Goal: Navigation & Orientation: Find specific page/section

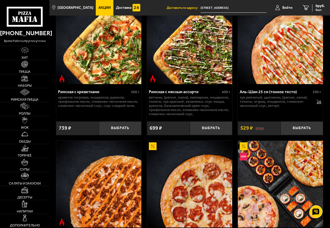
scroll to position [138, 0]
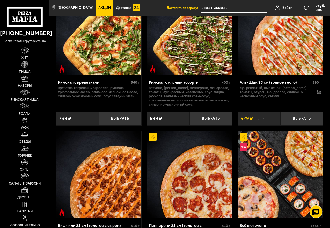
click at [23, 106] on img at bounding box center [24, 106] width 9 height 7
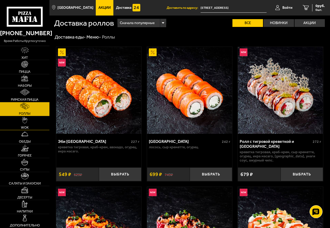
click at [24, 120] on img at bounding box center [24, 120] width 5 height 7
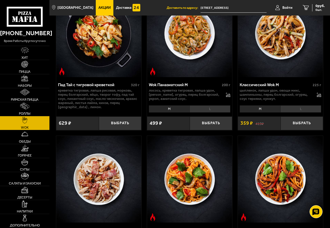
scroll to position [181, 0]
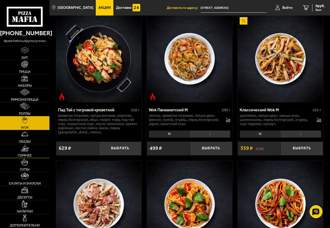
click at [24, 150] on img at bounding box center [25, 148] width 8 height 7
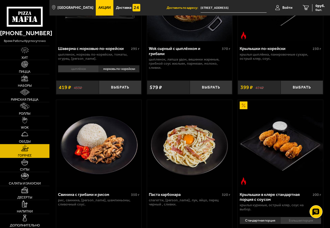
scroll to position [242, 0]
